Goal: Transaction & Acquisition: Purchase product/service

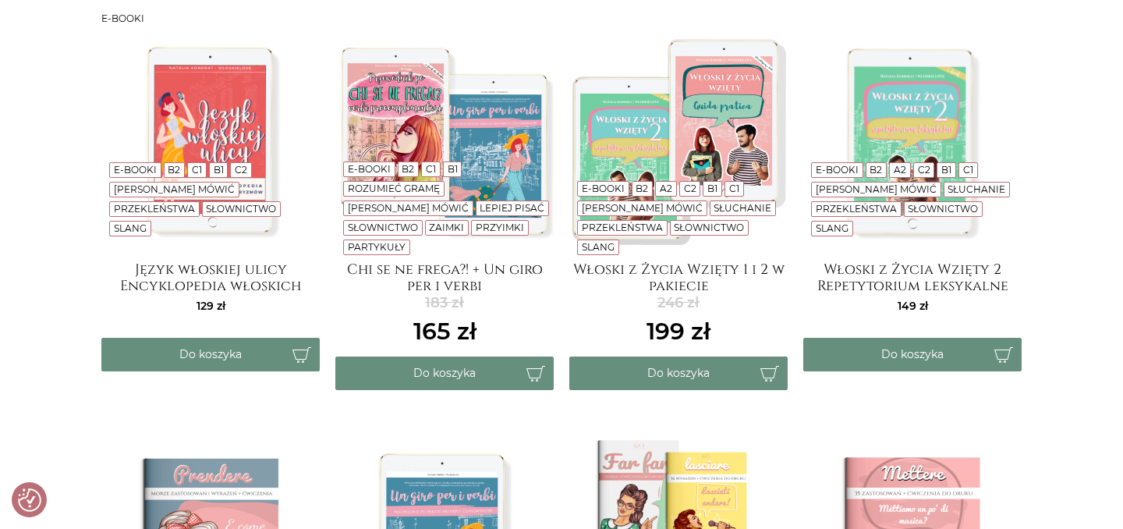
scroll to position [229, 0]
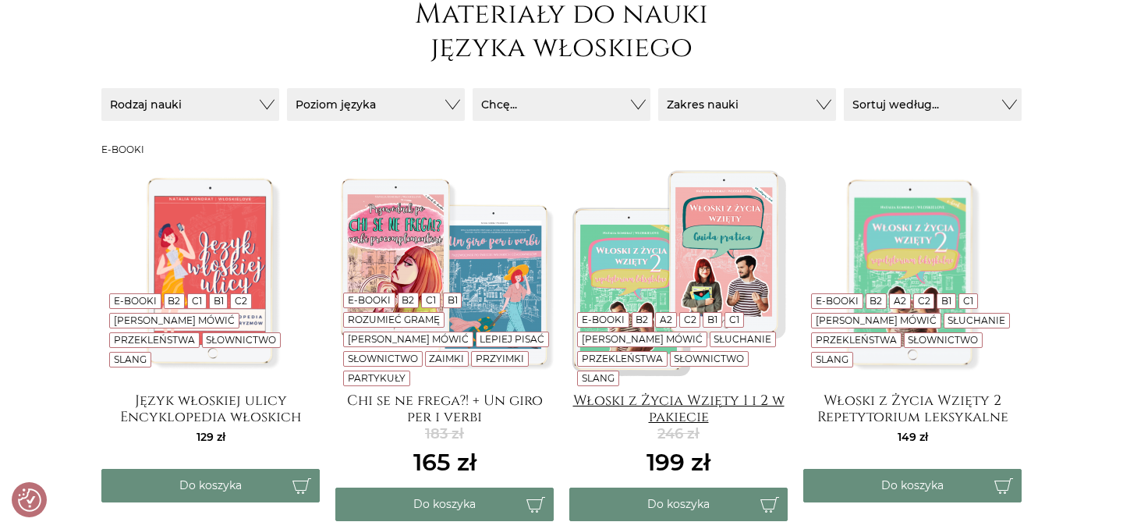
click at [691, 403] on h4 "Włoski z Życia Wzięty 1 i 2 w pakiecie" at bounding box center [678, 407] width 218 height 31
click at [958, 211] on img at bounding box center [912, 271] width 218 height 218
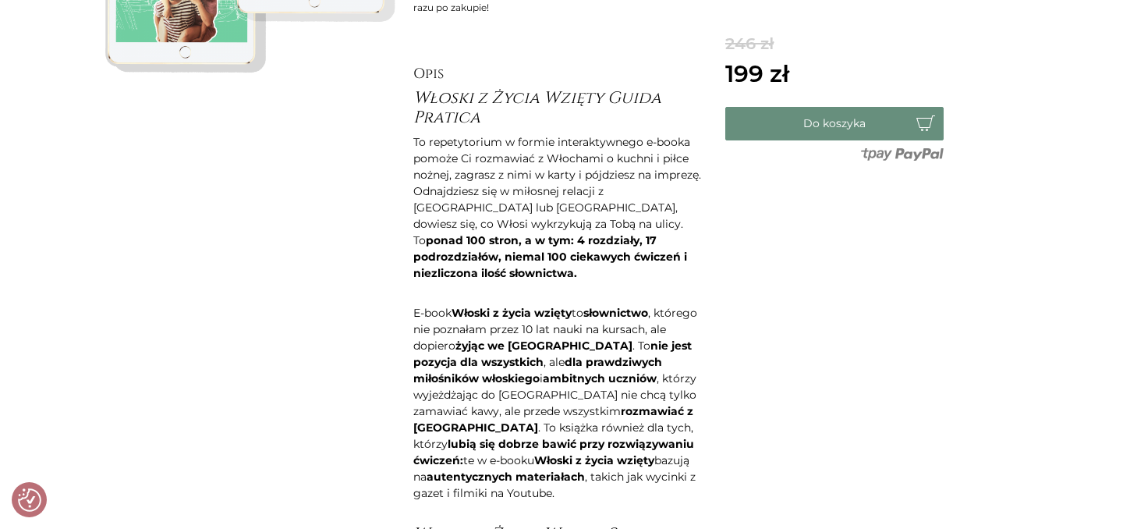
scroll to position [202, 0]
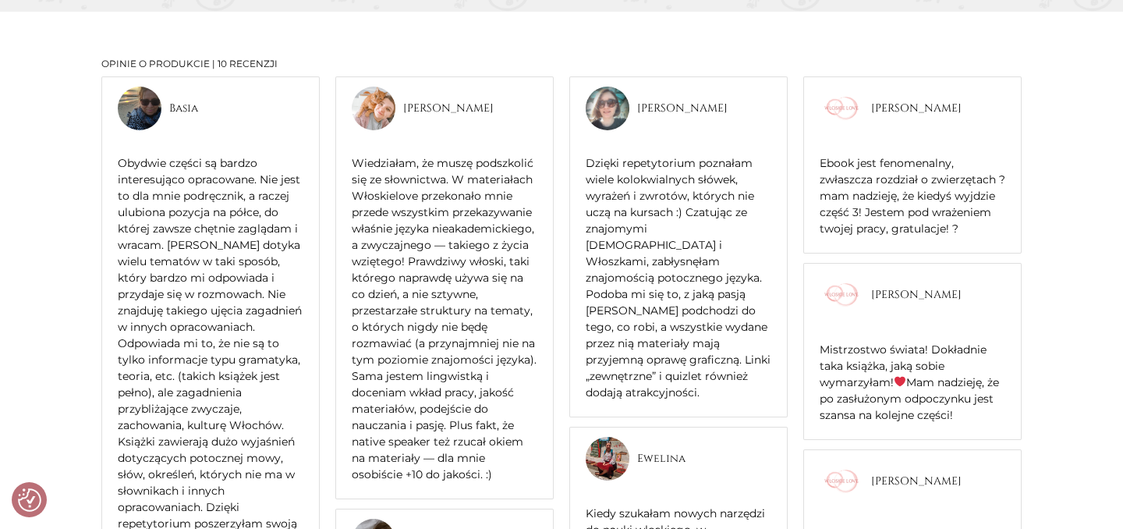
scroll to position [2317, 0]
